Goal: Find specific page/section: Find specific page/section

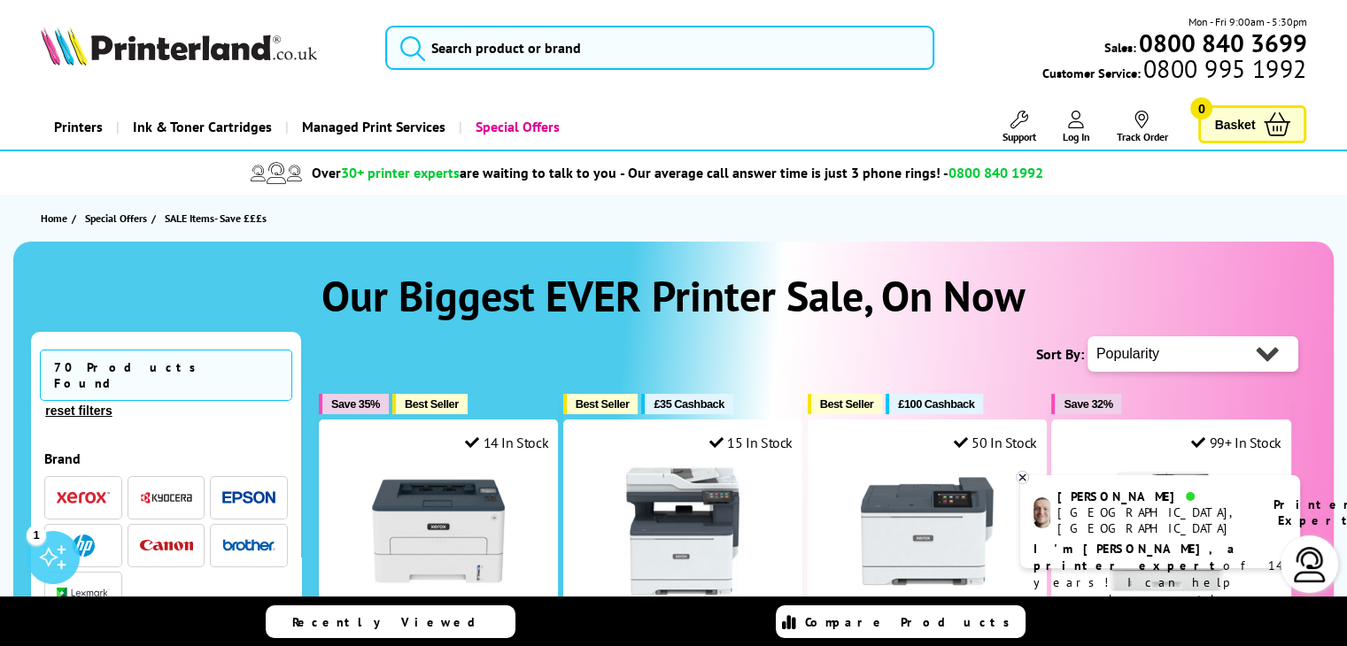
click at [262, 492] on img "button" at bounding box center [248, 498] width 53 height 13
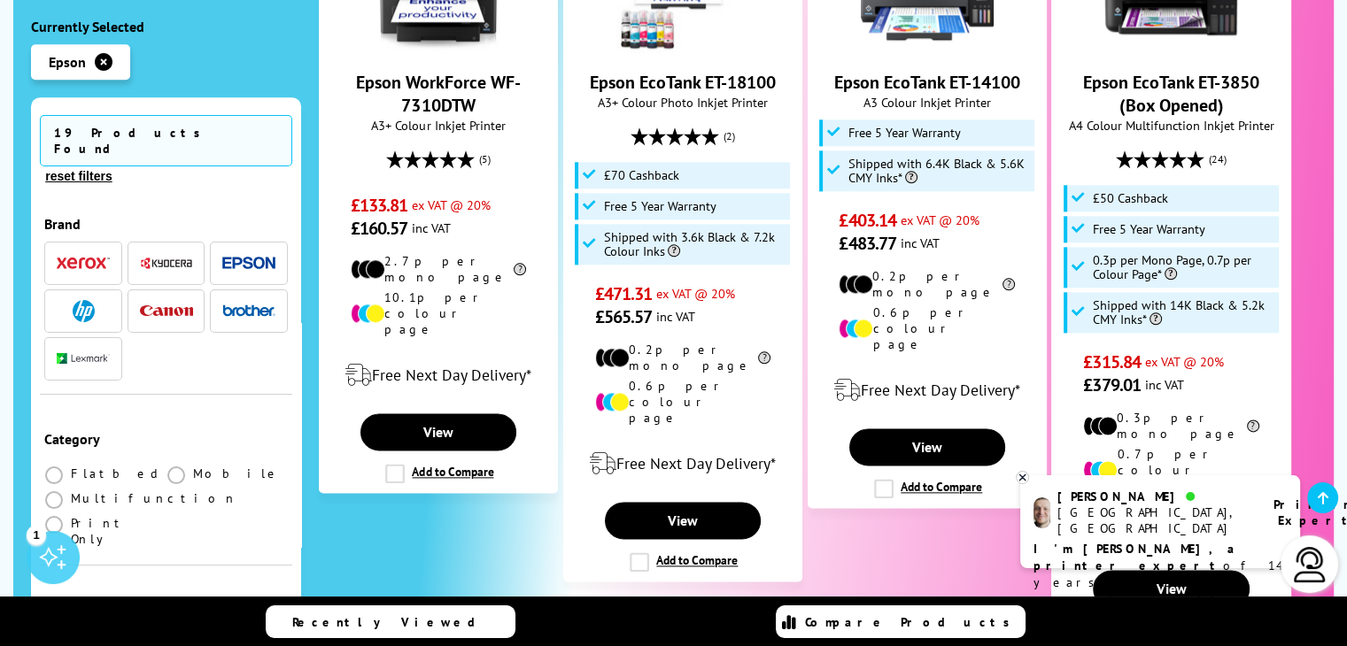
scroll to position [2148, 0]
